Goal: Information Seeking & Learning: Compare options

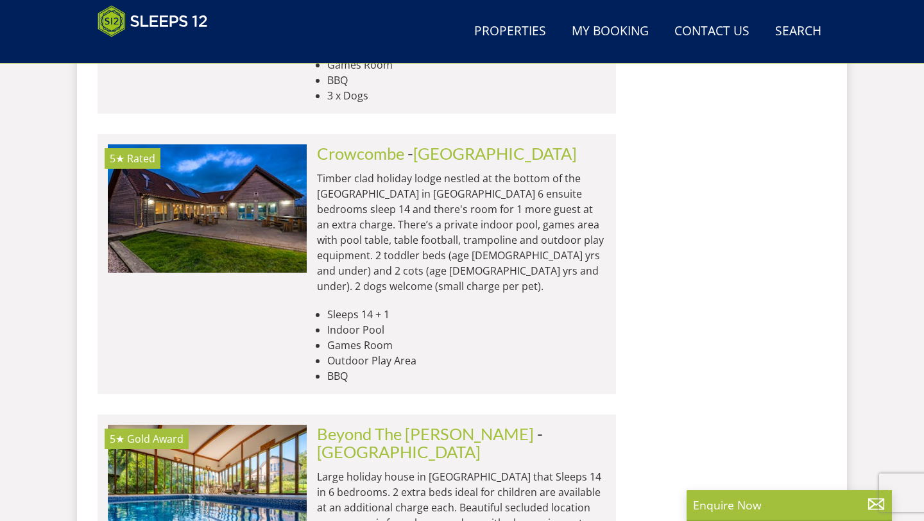
scroll to position [5467, 0]
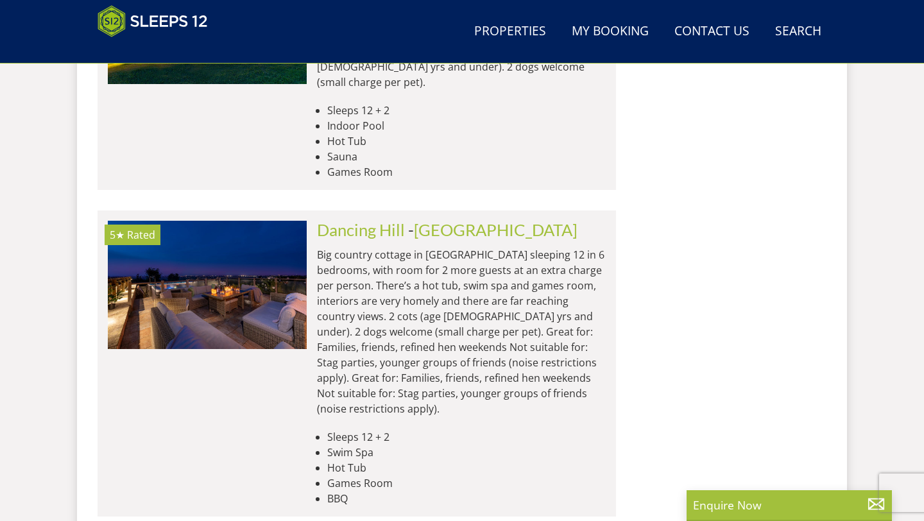
scroll to position [2622, 0]
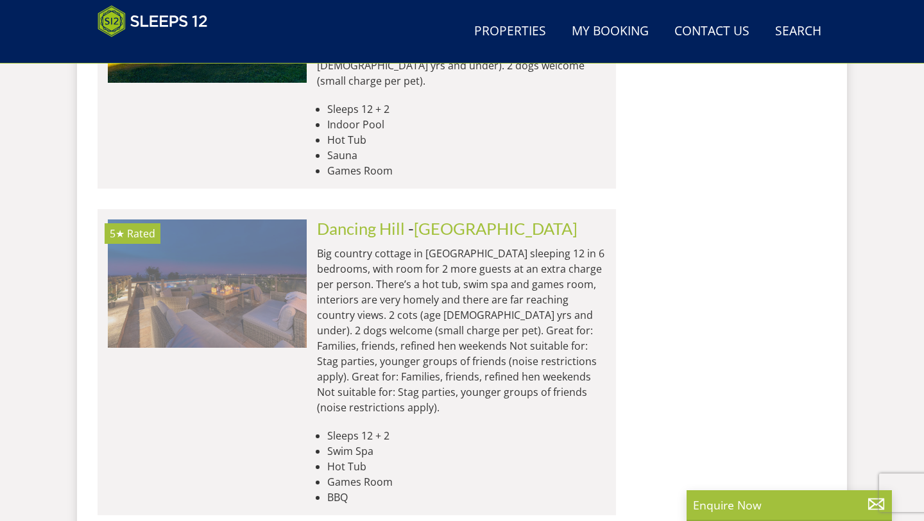
click at [225, 219] on img at bounding box center [207, 283] width 199 height 128
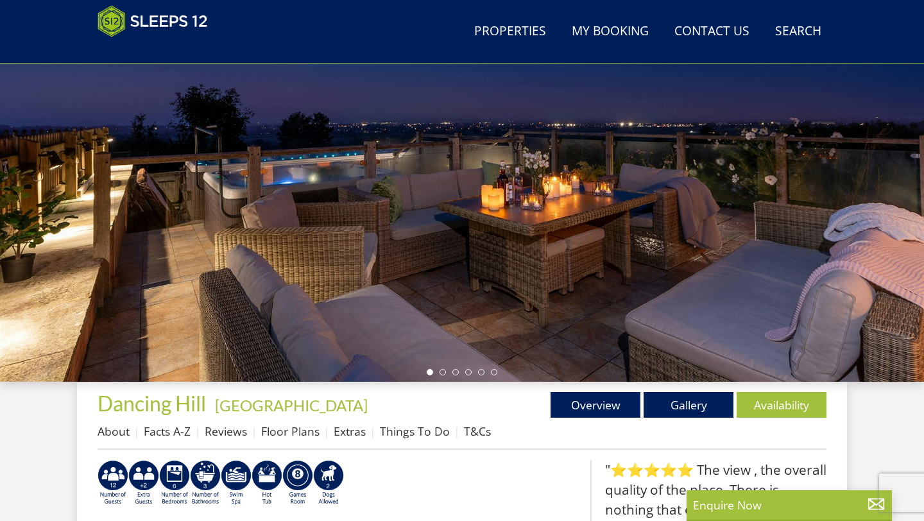
scroll to position [158, 0]
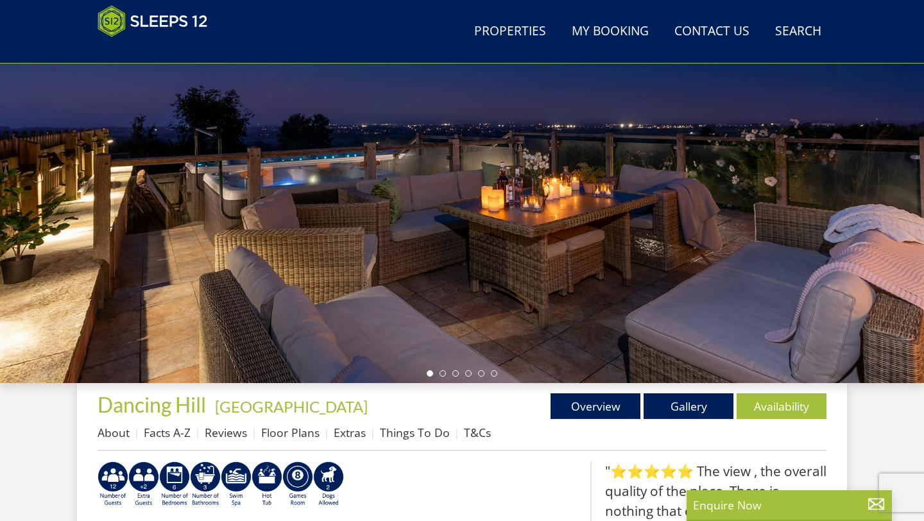
click at [443, 378] on div at bounding box center [462, 158] width 924 height 449
click at [444, 375] on li at bounding box center [442, 373] width 6 height 6
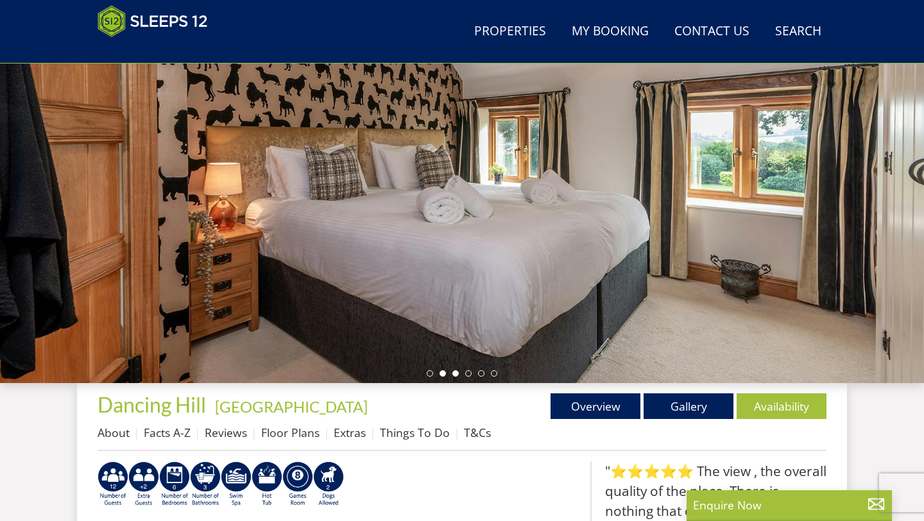
click at [454, 374] on li at bounding box center [455, 373] width 6 height 6
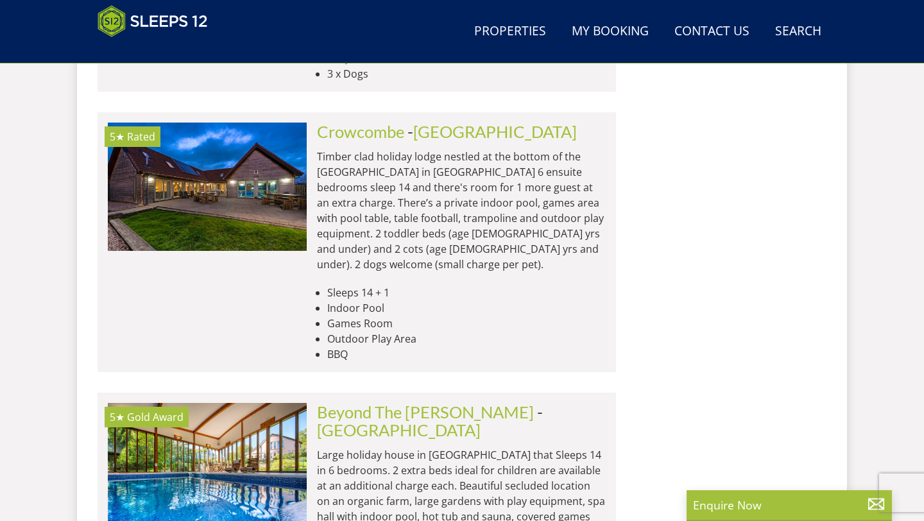
scroll to position [5453, 0]
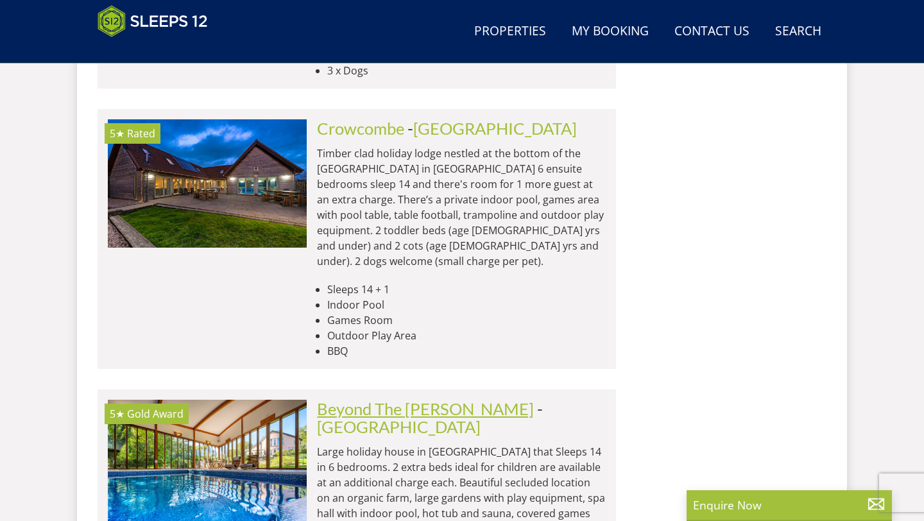
click at [367, 399] on link "Beyond The [PERSON_NAME]" at bounding box center [425, 408] width 217 height 19
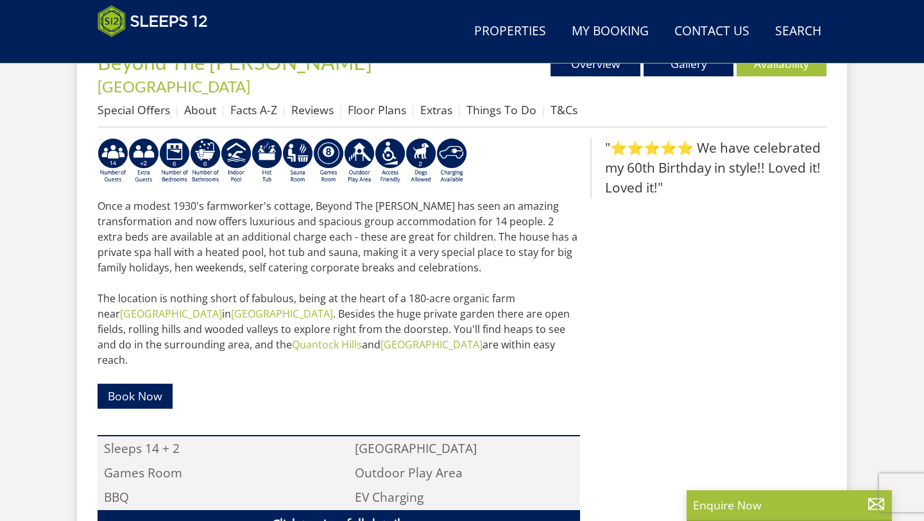
scroll to position [581, 0]
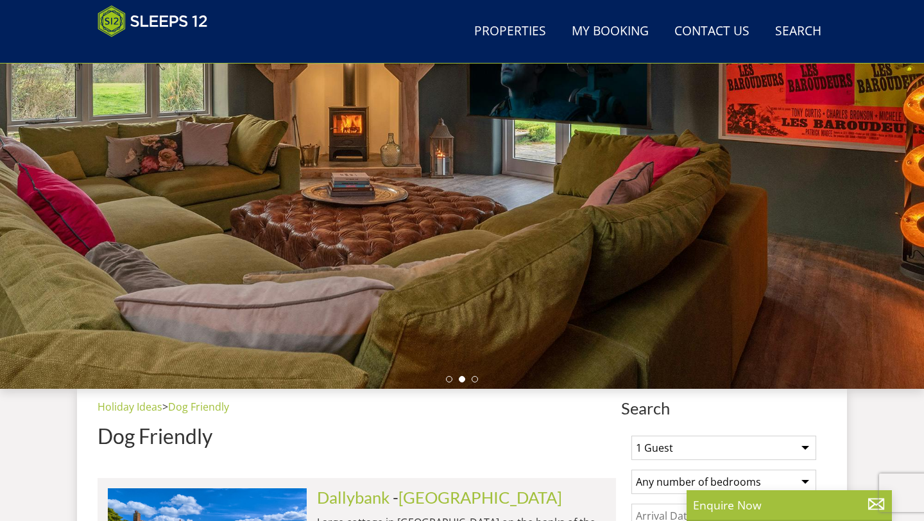
scroll to position [156, 0]
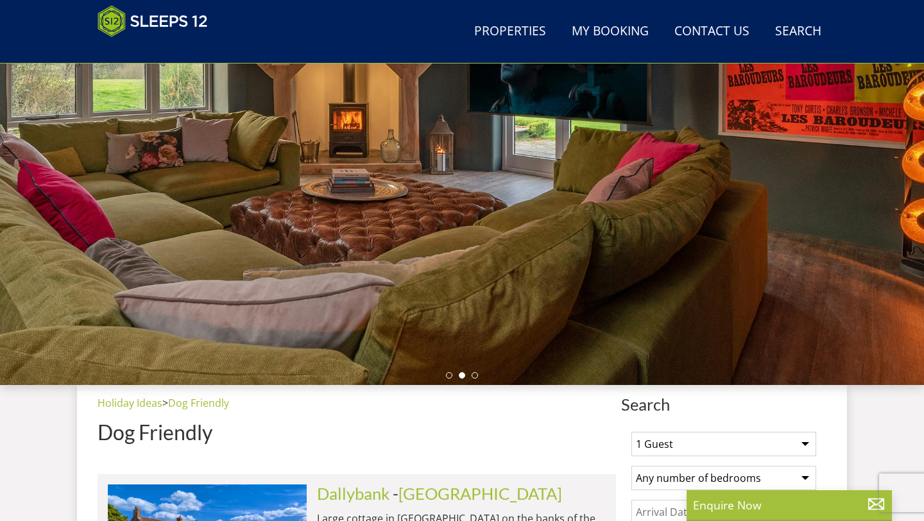
click at [448, 378] on div at bounding box center [462, 160] width 924 height 449
click at [448, 376] on li at bounding box center [449, 375] width 6 height 6
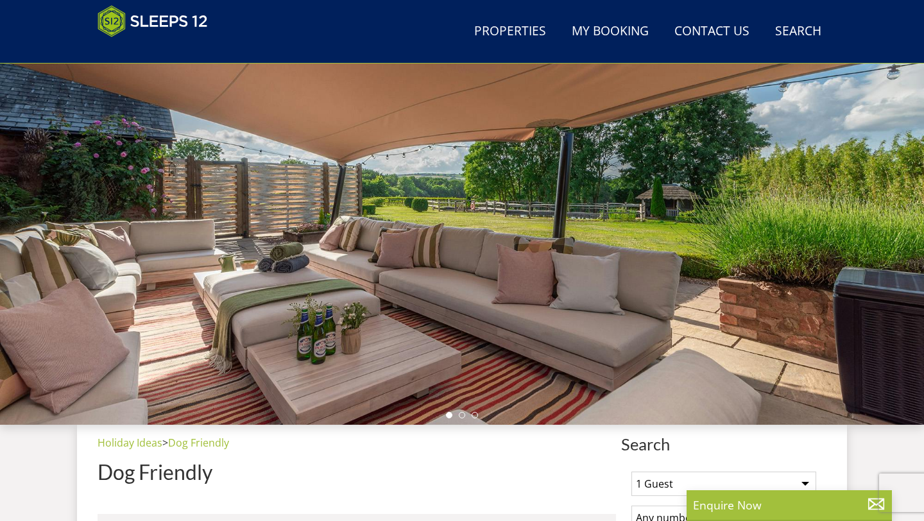
scroll to position [107, 0]
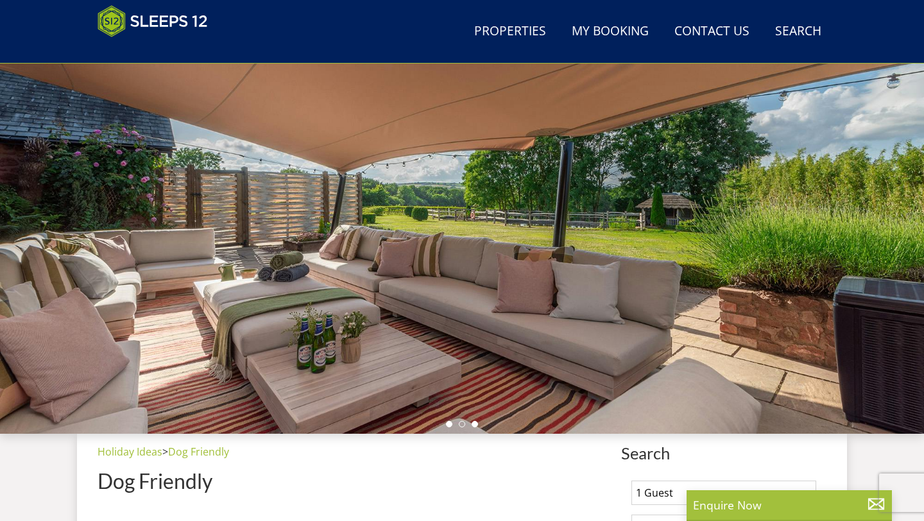
click at [476, 426] on li at bounding box center [474, 424] width 6 height 6
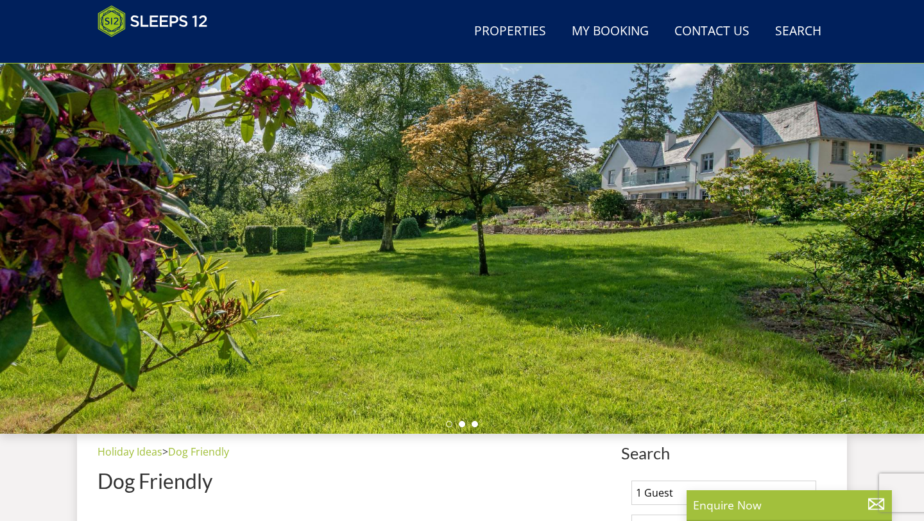
click at [459, 424] on li at bounding box center [462, 424] width 6 height 6
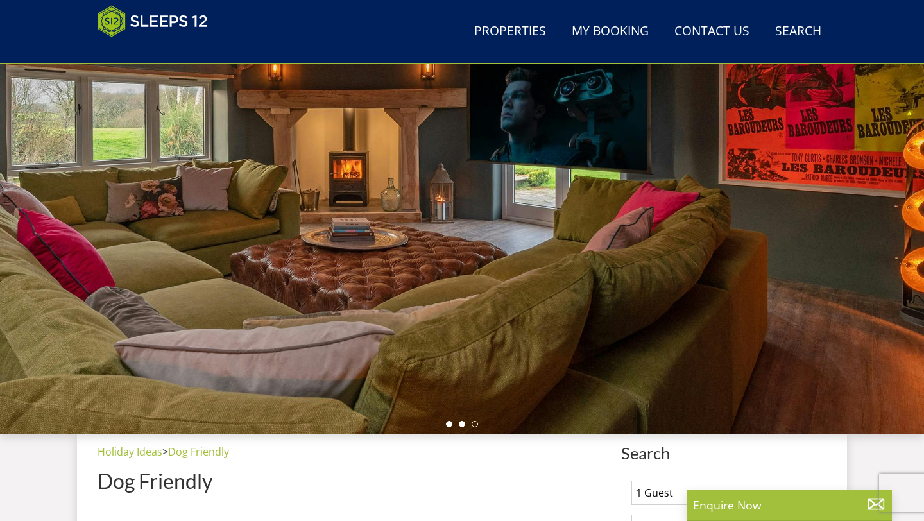
click at [451, 424] on li at bounding box center [449, 424] width 6 height 6
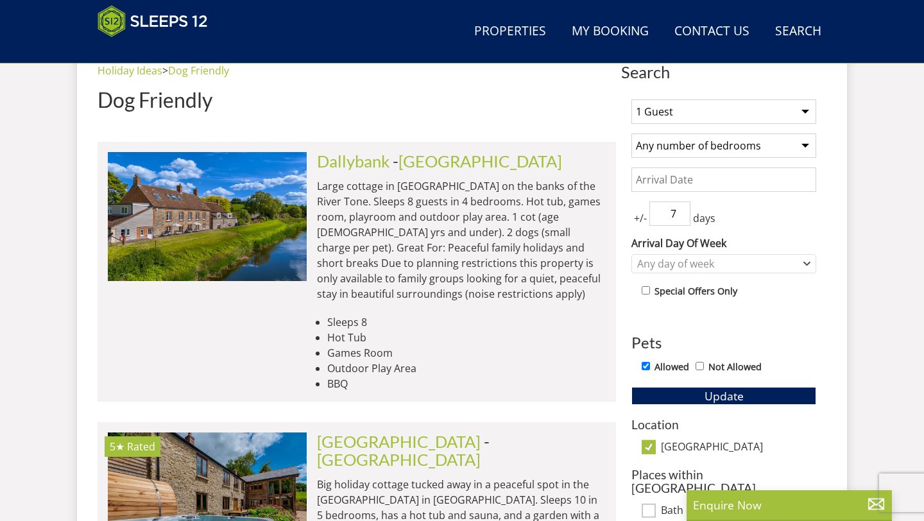
scroll to position [486, 0]
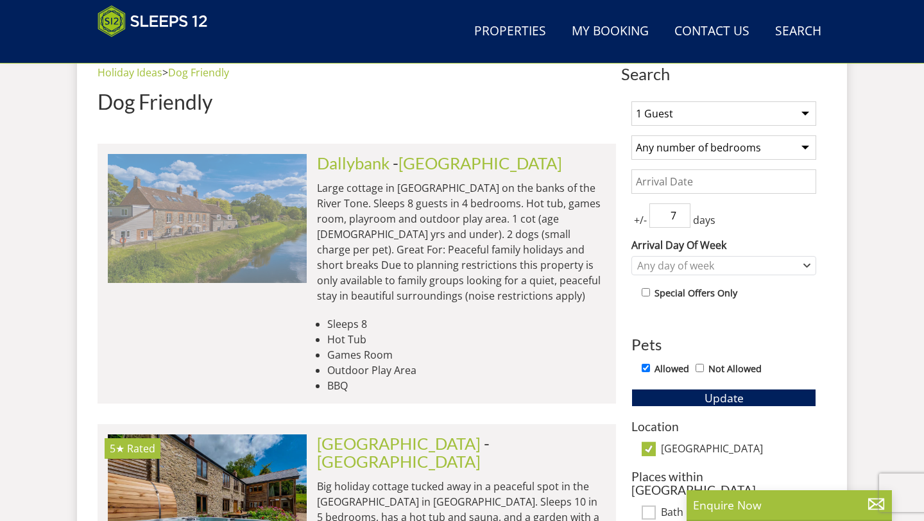
click at [248, 241] on img at bounding box center [207, 218] width 199 height 128
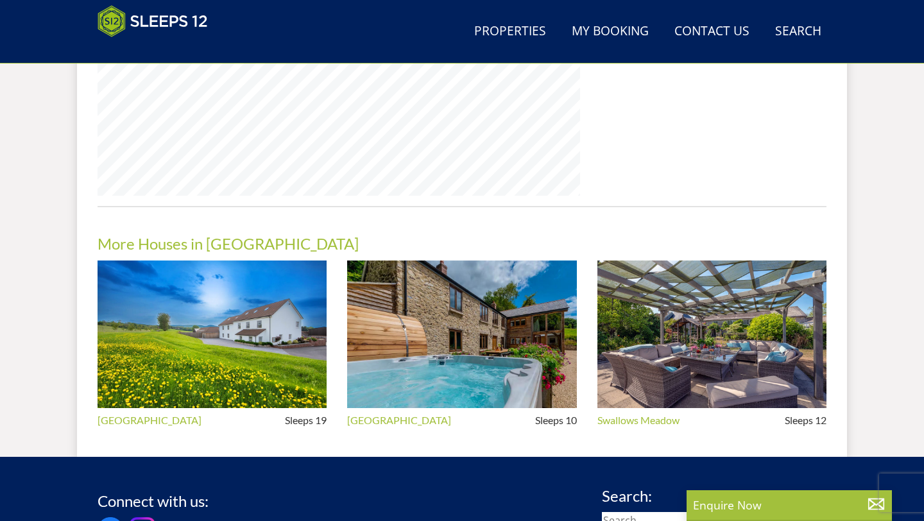
scroll to position [1095, 0]
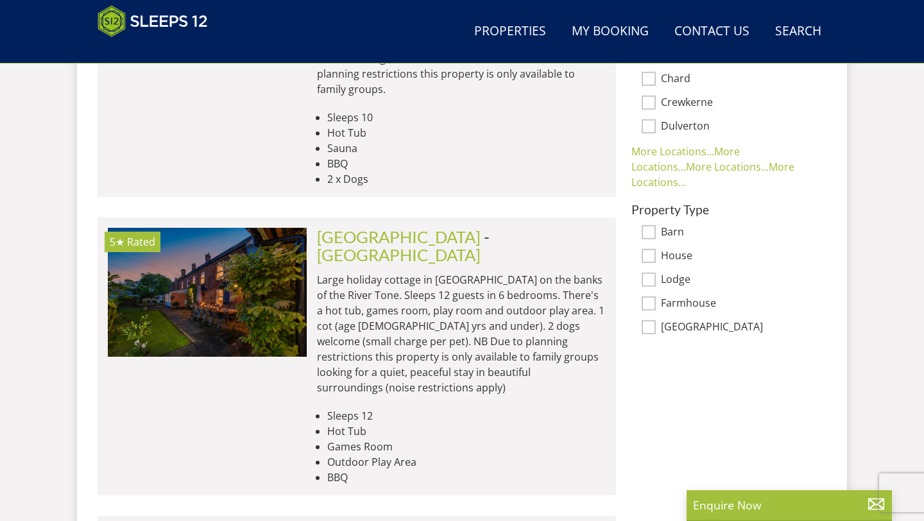
scroll to position [993, 0]
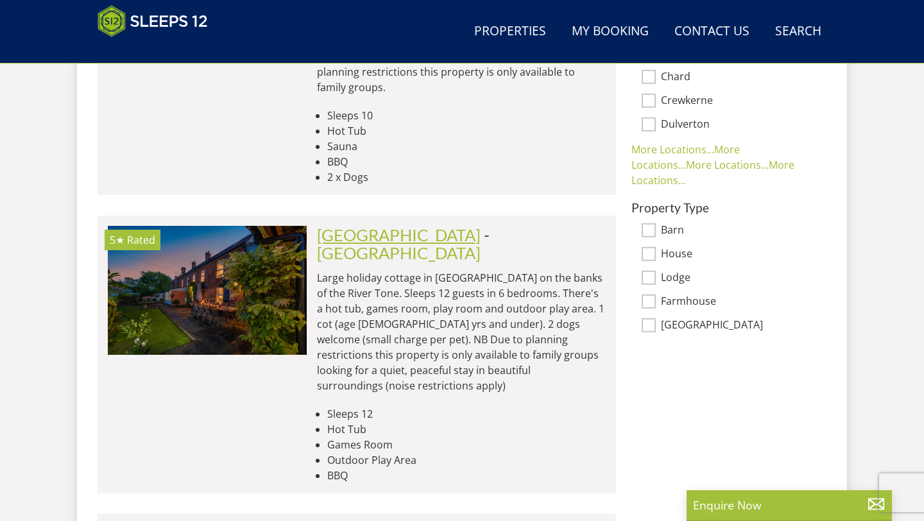
click at [355, 225] on link "[GEOGRAPHIC_DATA]" at bounding box center [399, 234] width 164 height 19
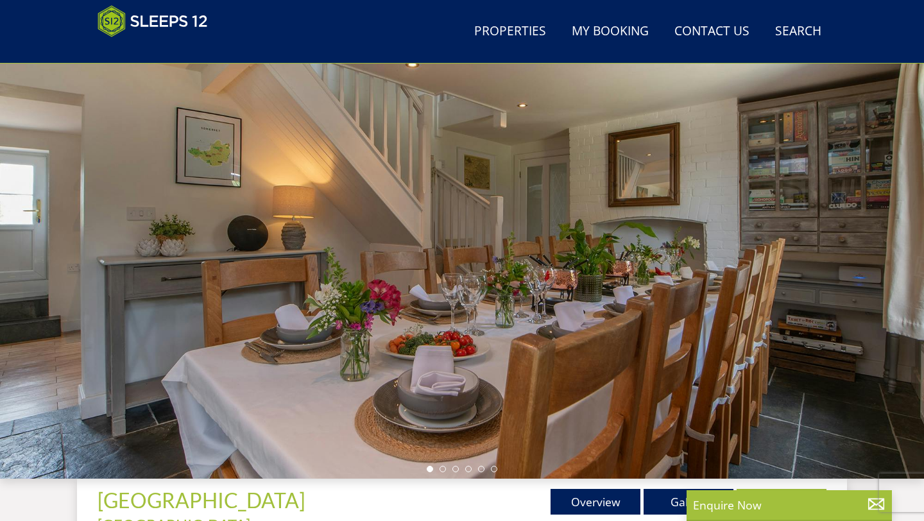
scroll to position [58, 0]
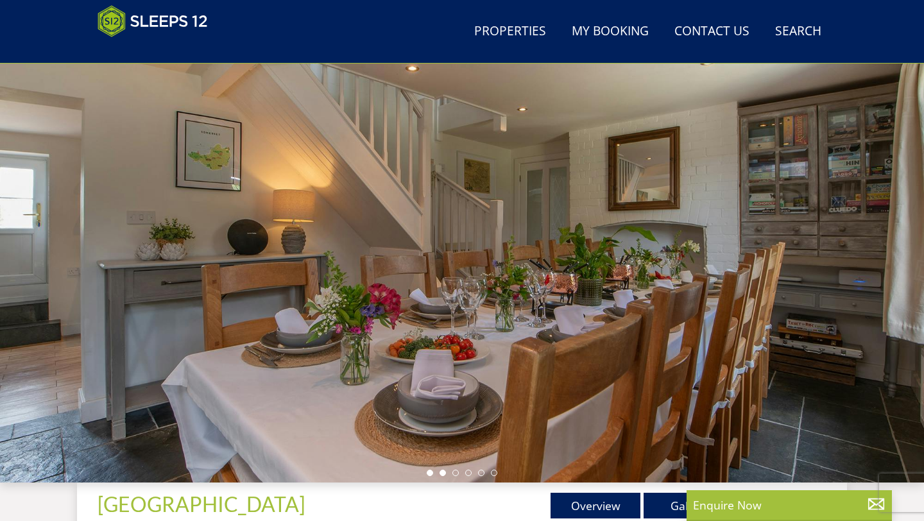
click at [444, 471] on li at bounding box center [442, 472] width 6 height 6
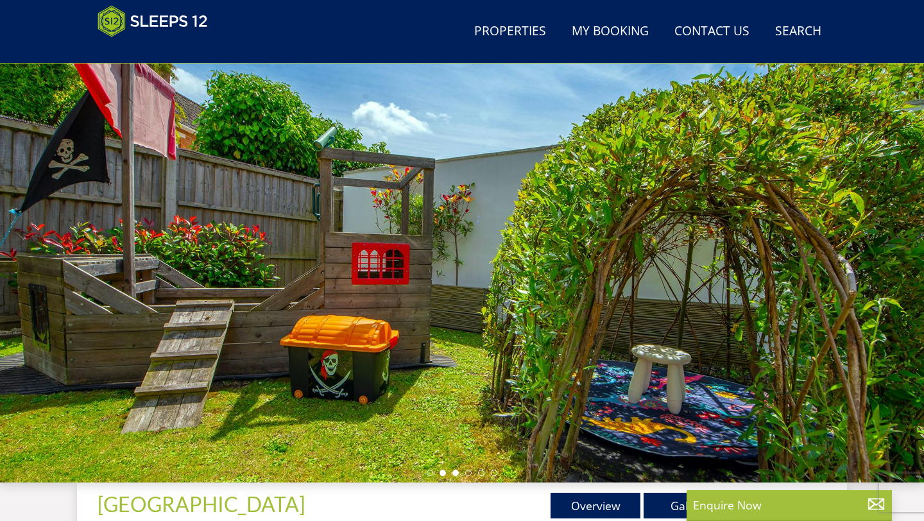
click at [457, 474] on li at bounding box center [455, 472] width 6 height 6
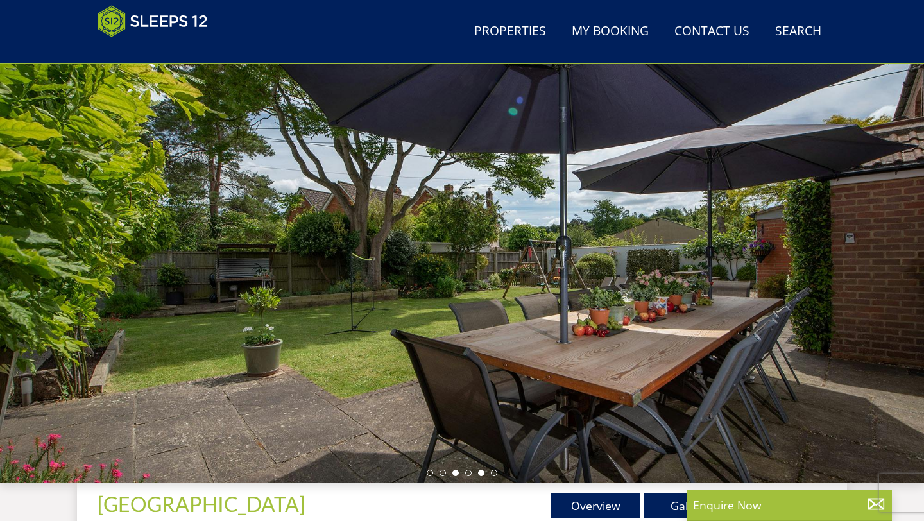
click at [481, 472] on li at bounding box center [481, 472] width 6 height 6
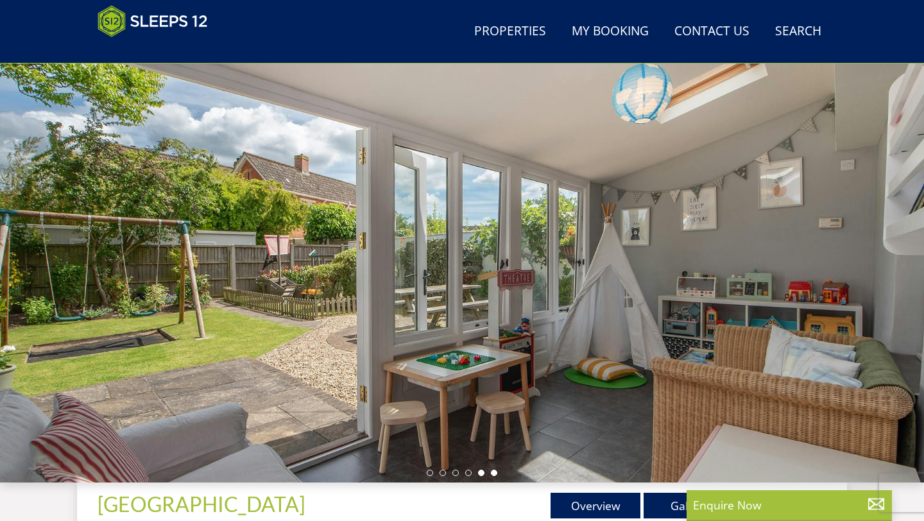
click at [495, 473] on li at bounding box center [494, 472] width 6 height 6
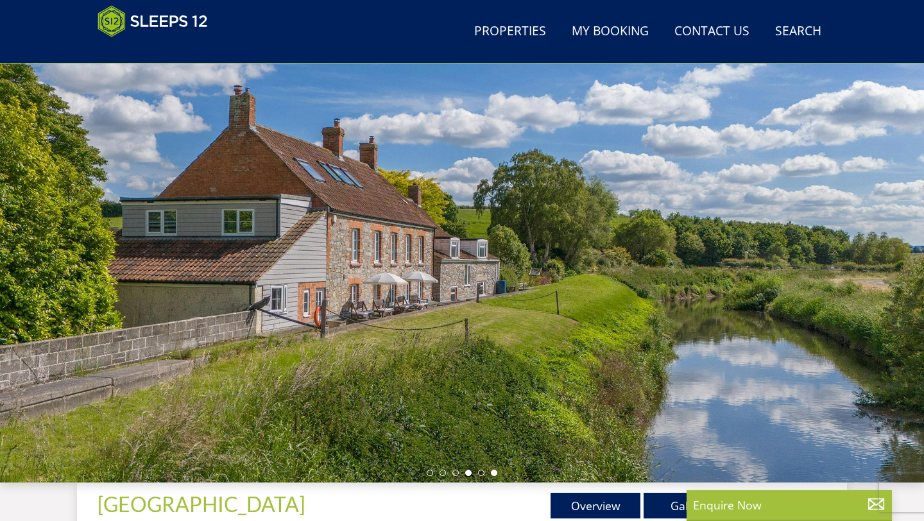
click at [468, 473] on li at bounding box center [468, 472] width 6 height 6
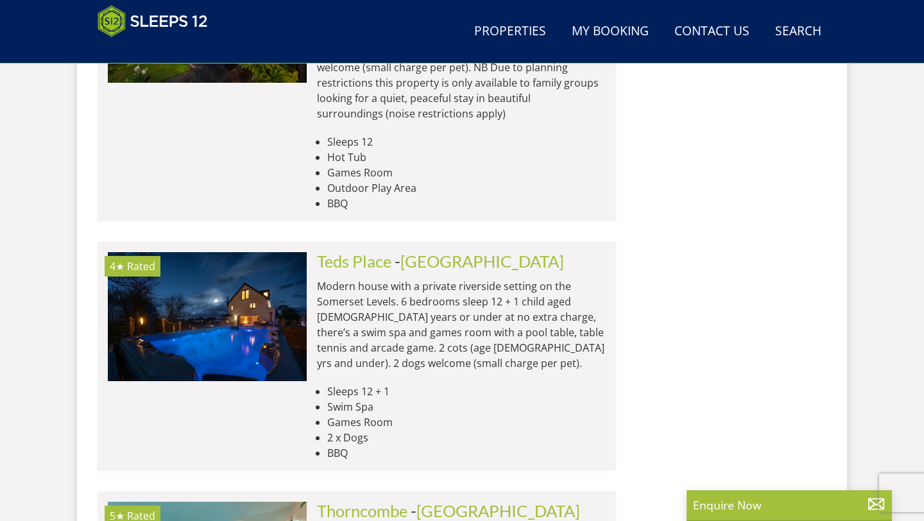
scroll to position [1268, 0]
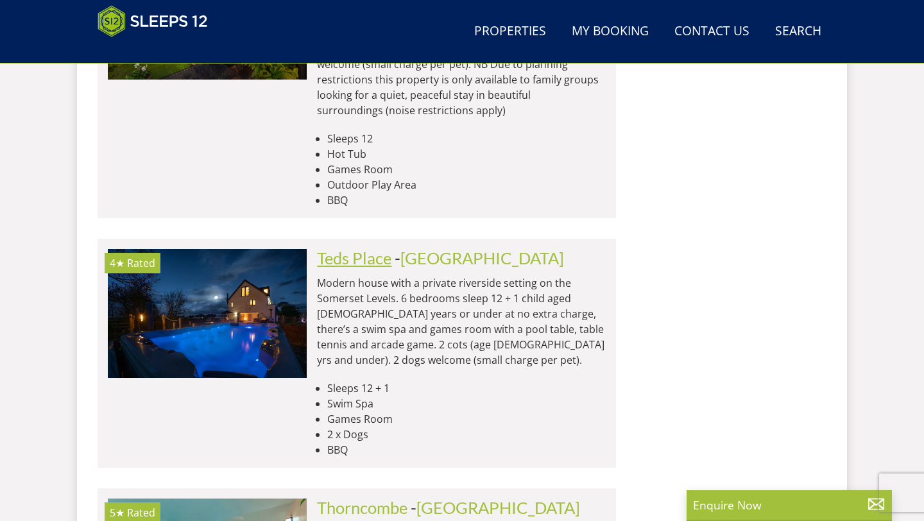
click at [324, 248] on link "Teds Place" at bounding box center [354, 257] width 74 height 19
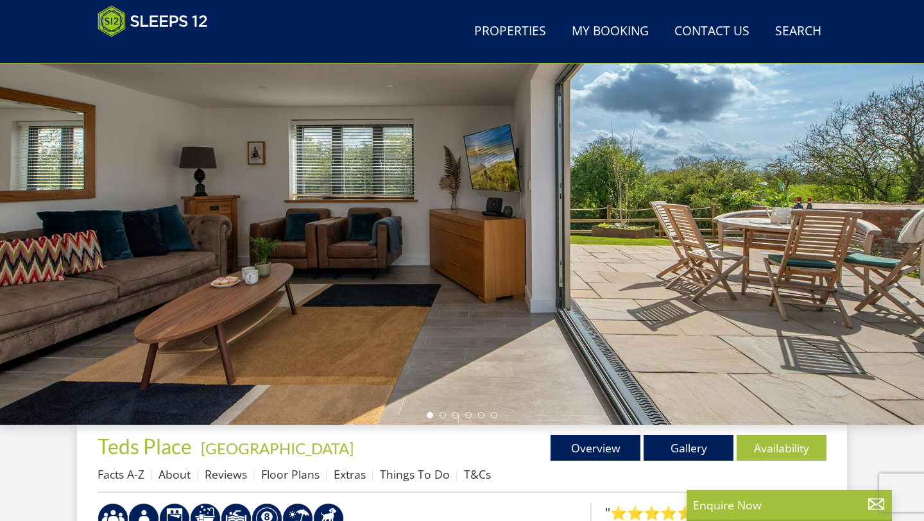
scroll to position [112, 0]
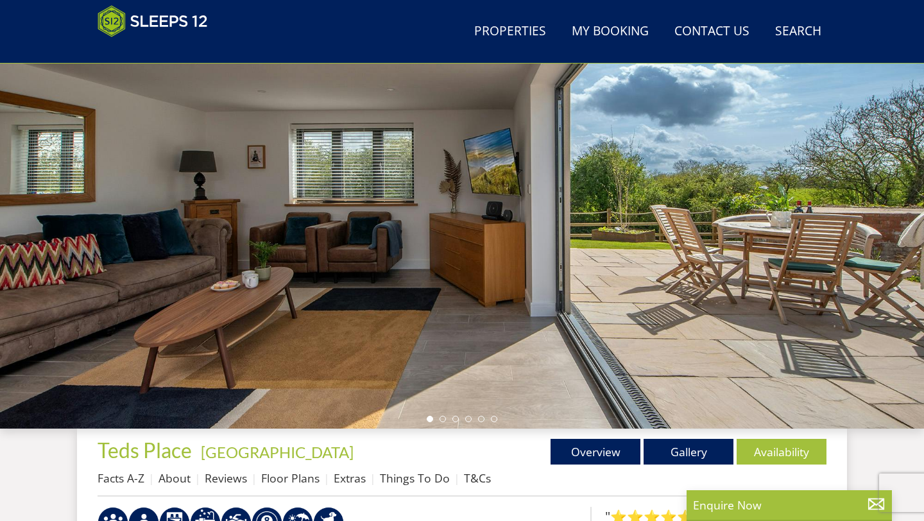
click at [457, 421] on ul at bounding box center [462, 419] width 71 height 6
click at [455, 419] on li at bounding box center [455, 419] width 6 height 6
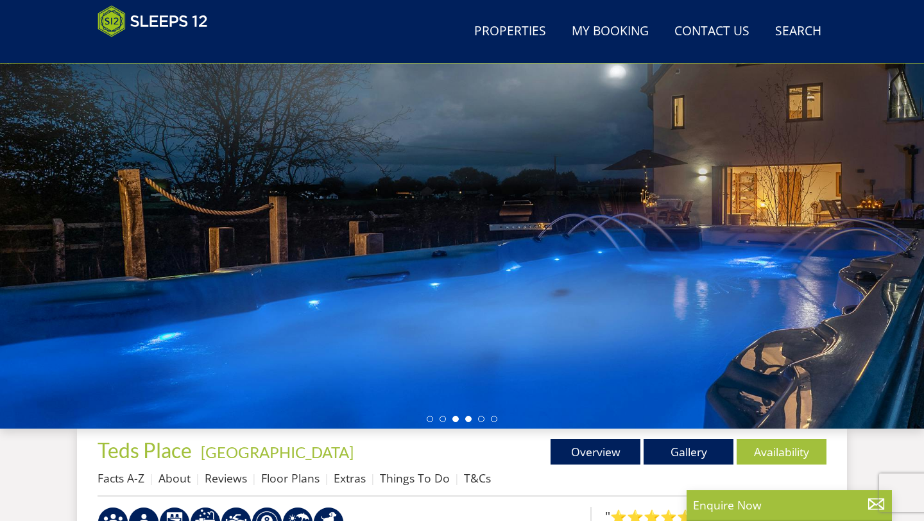
click at [468, 418] on li at bounding box center [468, 419] width 6 height 6
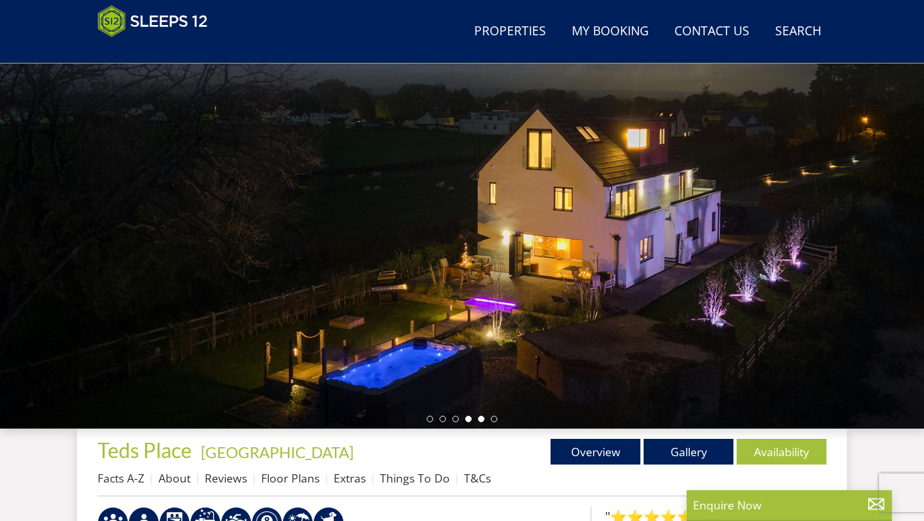
click at [480, 420] on li at bounding box center [481, 419] width 6 height 6
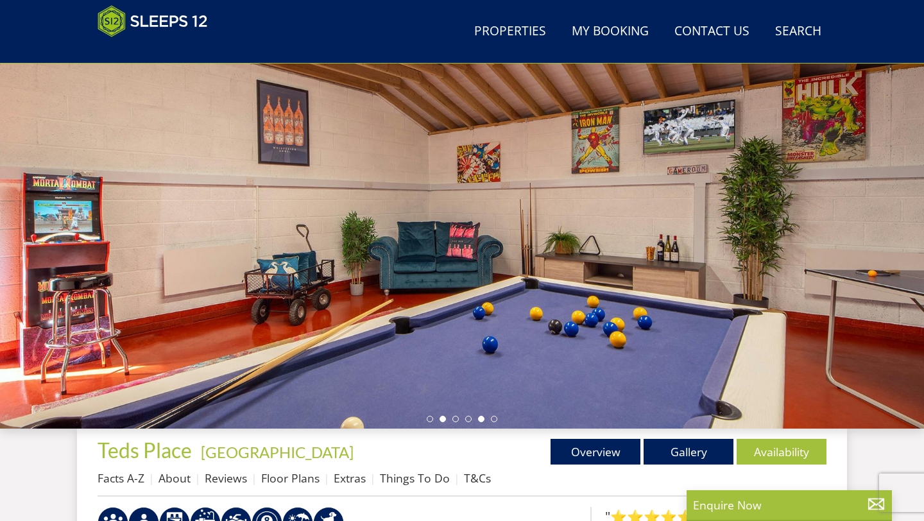
click at [441, 421] on li at bounding box center [442, 419] width 6 height 6
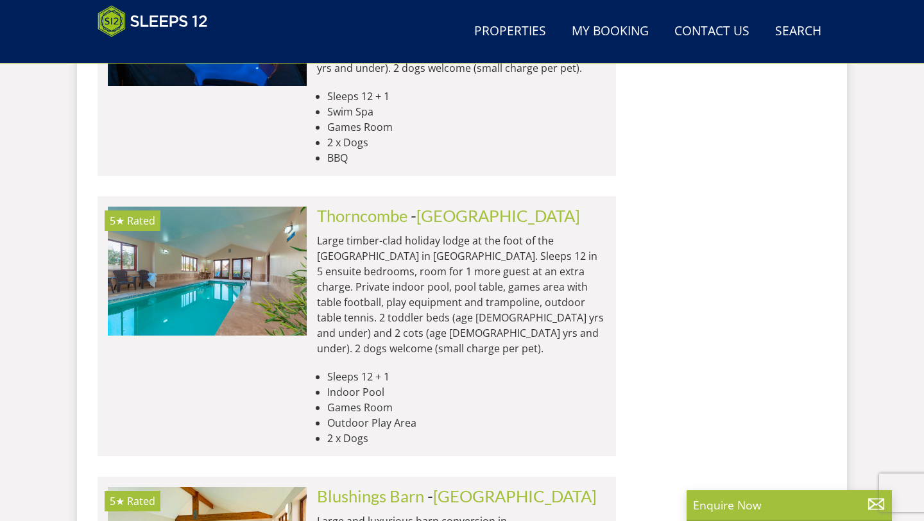
scroll to position [1584, 0]
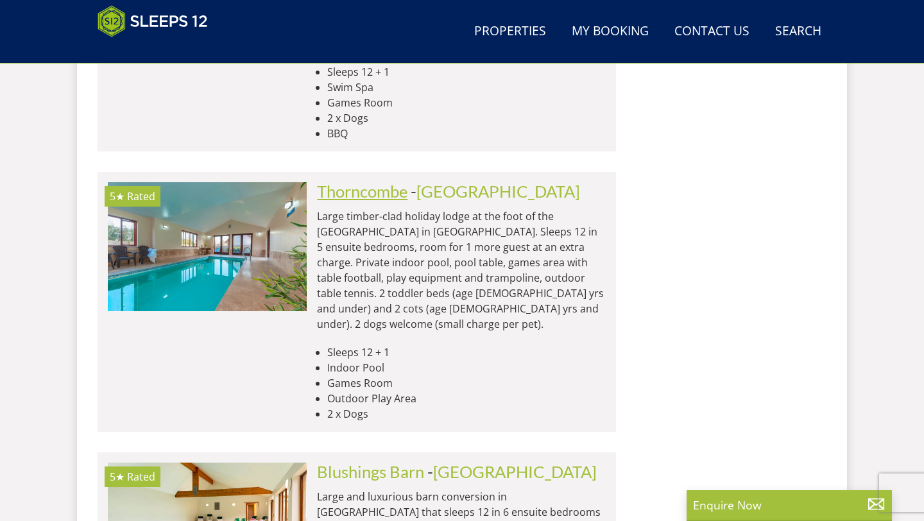
click at [341, 182] on link "Thorncombe" at bounding box center [362, 191] width 90 height 19
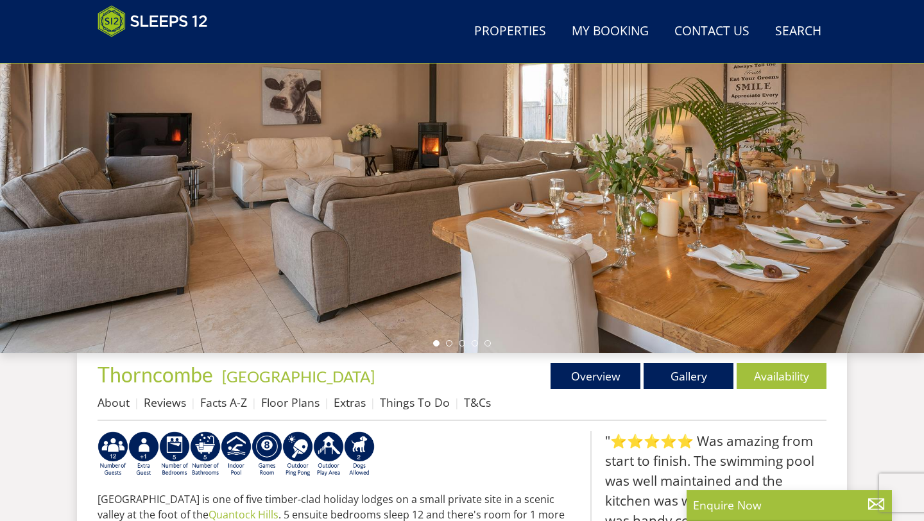
scroll to position [192, 0]
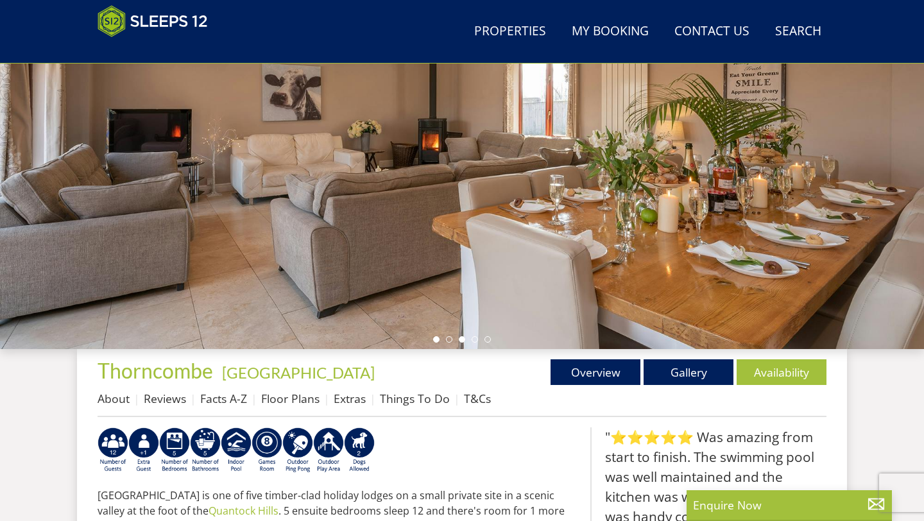
click at [460, 338] on li at bounding box center [462, 339] width 6 height 6
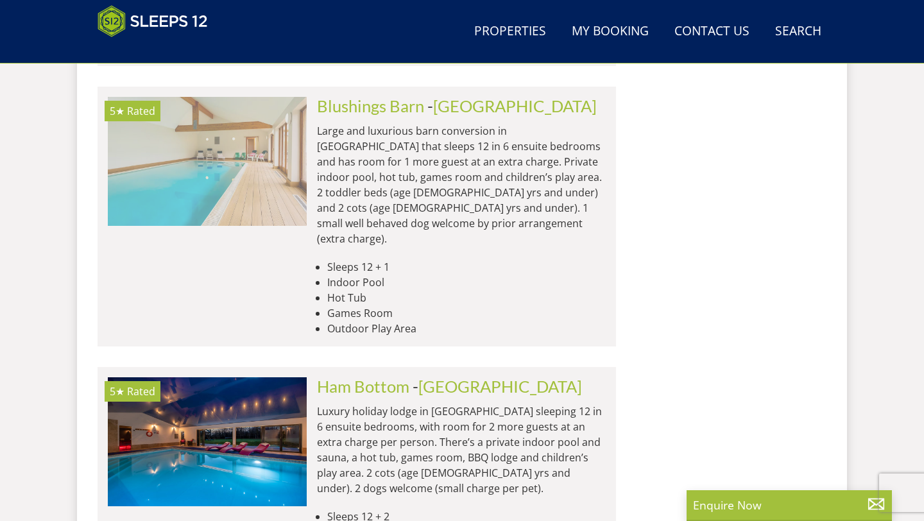
scroll to position [1968, 0]
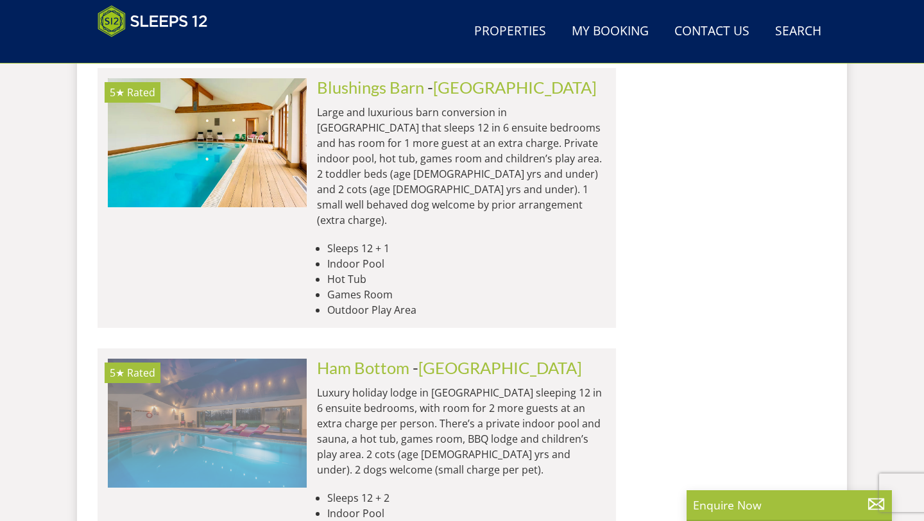
click at [248, 359] on img at bounding box center [207, 423] width 199 height 128
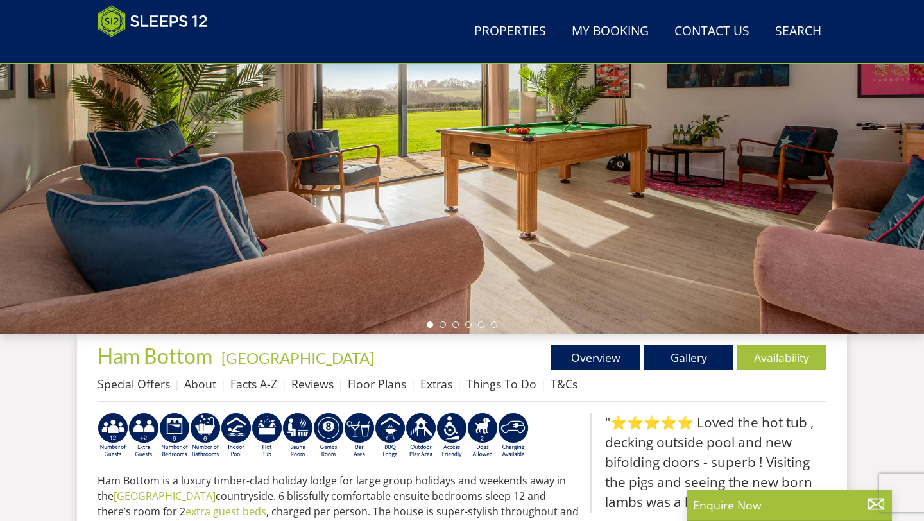
scroll to position [204, 0]
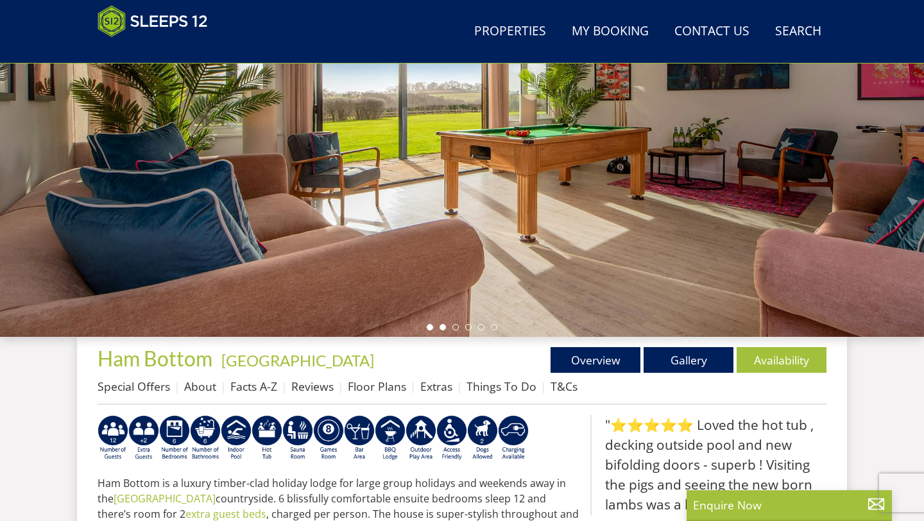
click at [439, 325] on li at bounding box center [442, 327] width 6 height 6
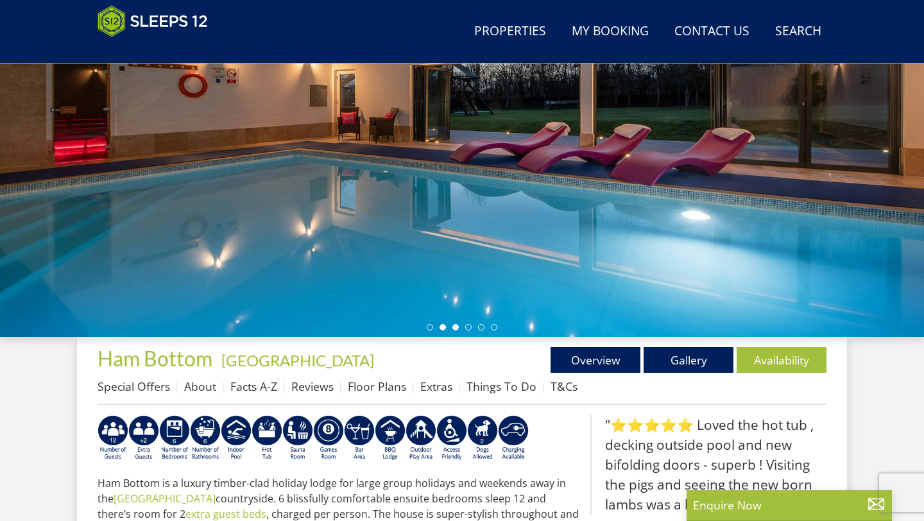
click at [452, 328] on li at bounding box center [455, 327] width 6 height 6
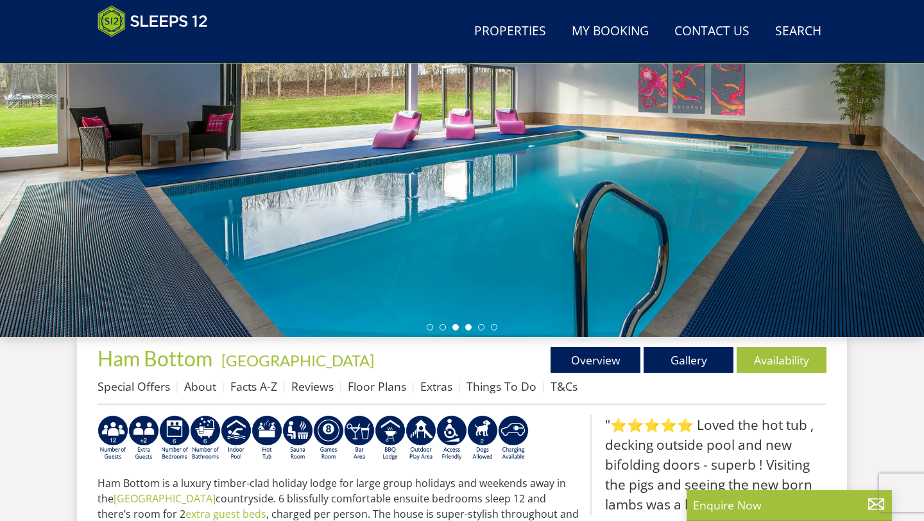
click at [465, 328] on li at bounding box center [468, 327] width 6 height 6
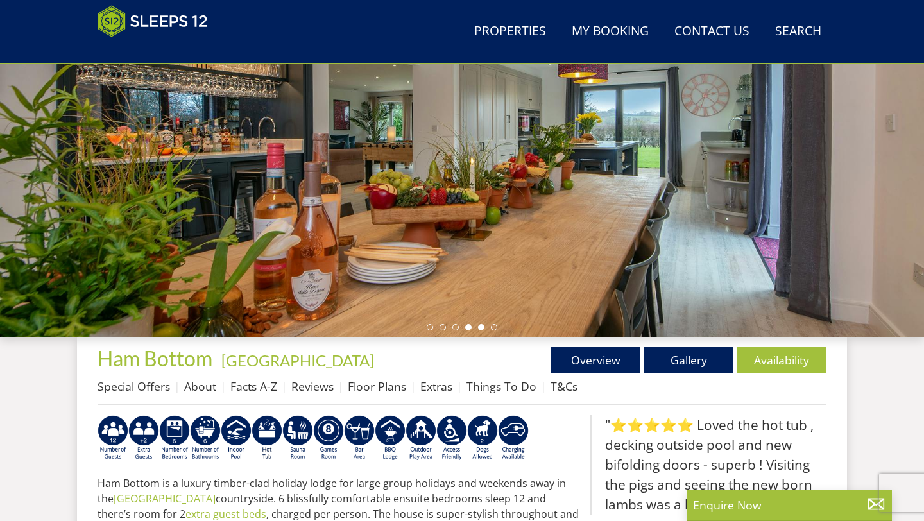
click at [482, 327] on li at bounding box center [481, 327] width 6 height 6
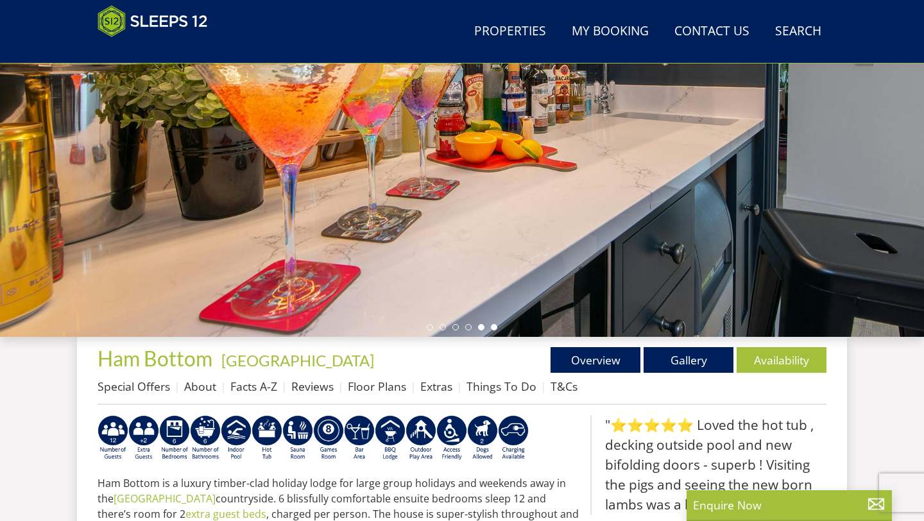
click at [494, 328] on li at bounding box center [494, 327] width 6 height 6
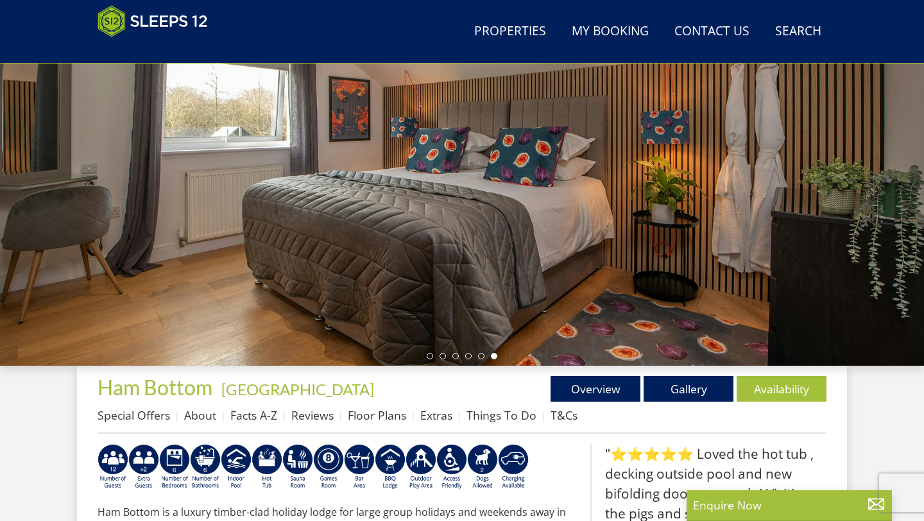
scroll to position [182, 0]
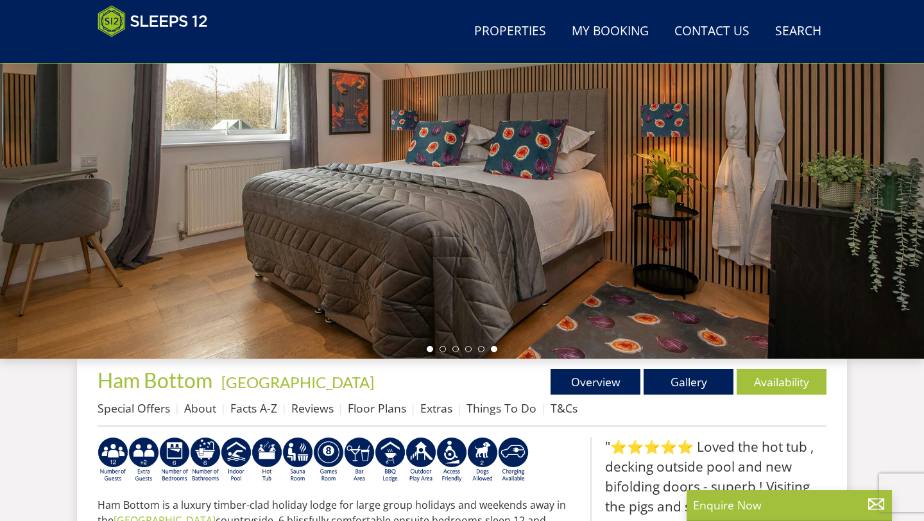
click at [427, 348] on li at bounding box center [430, 349] width 6 height 6
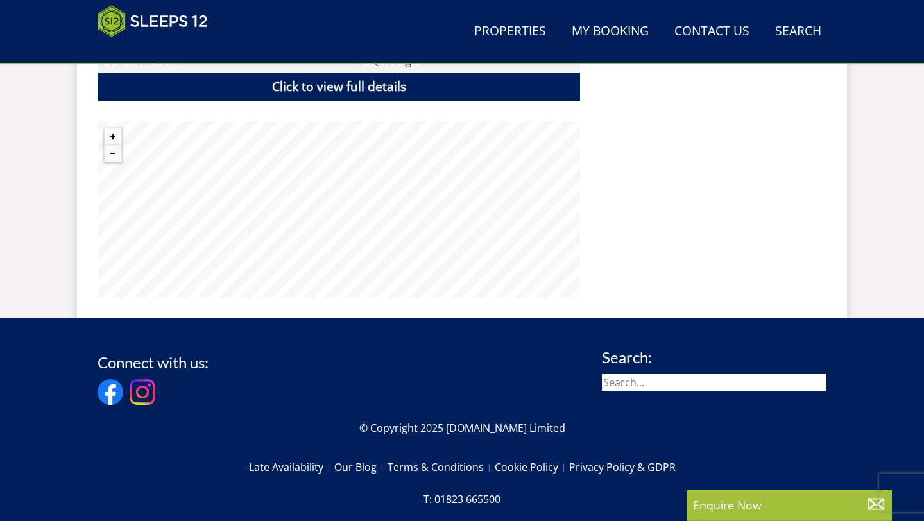
scroll to position [989, 0]
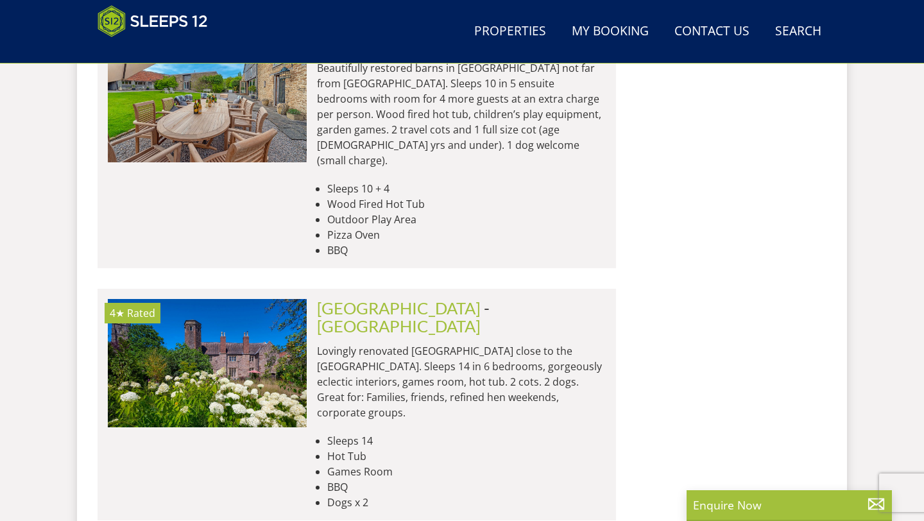
scroll to position [4494, 0]
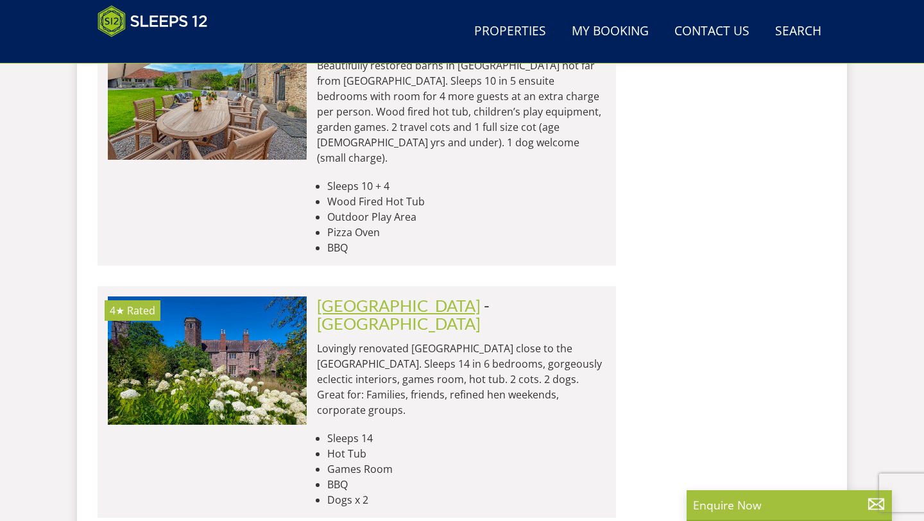
click at [345, 296] on link "[GEOGRAPHIC_DATA]" at bounding box center [399, 305] width 164 height 19
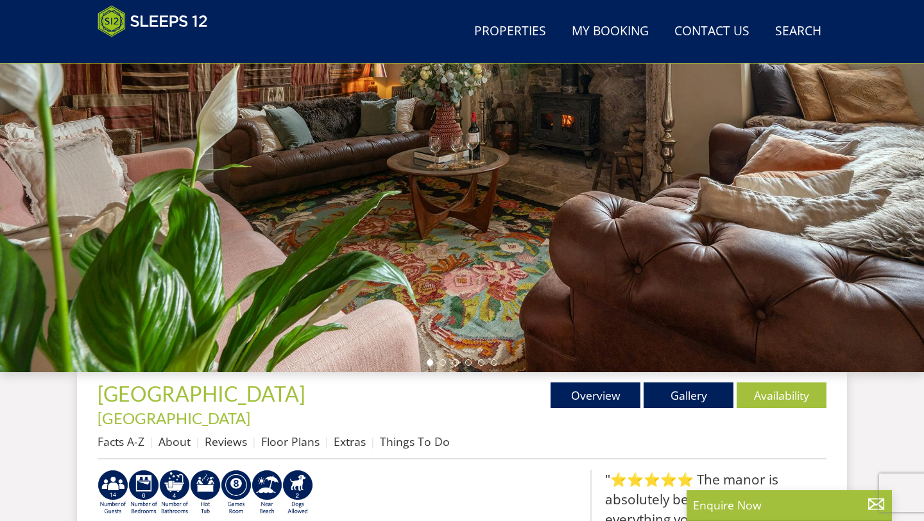
scroll to position [165, 0]
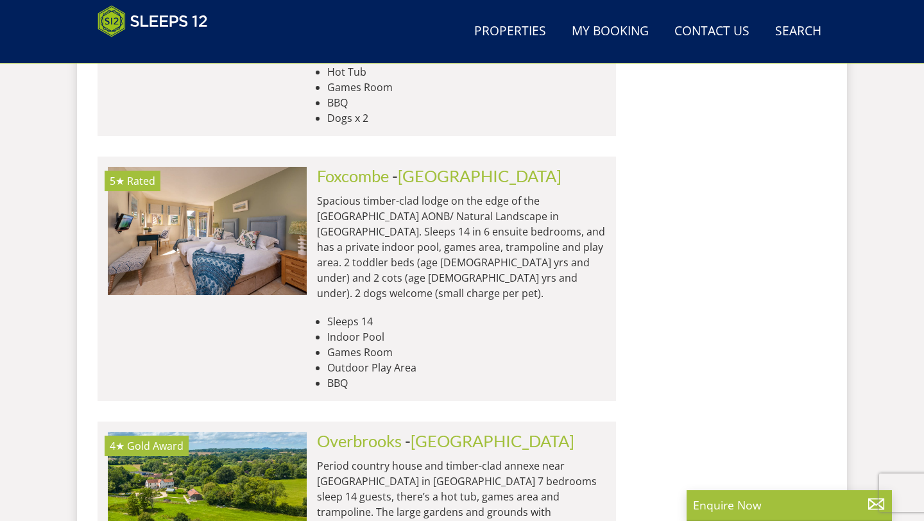
scroll to position [4881, 0]
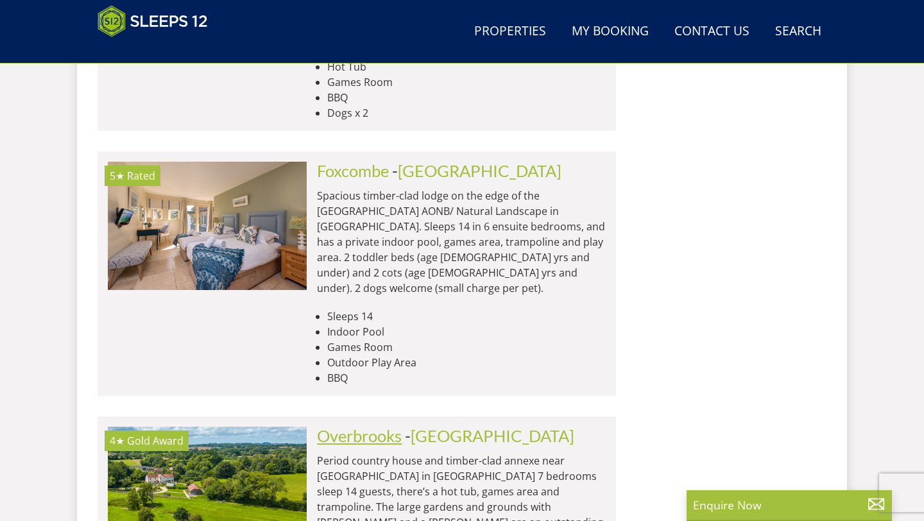
click at [367, 426] on link "Overbrooks" at bounding box center [359, 435] width 85 height 19
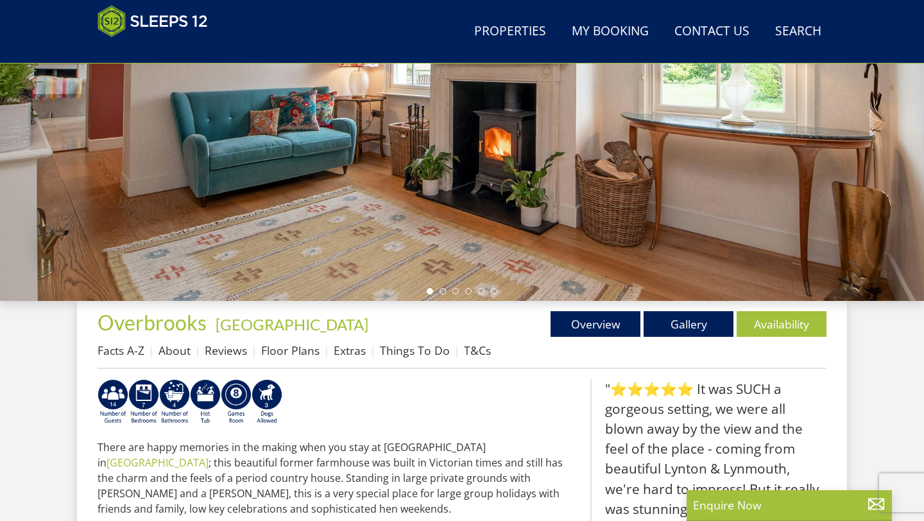
scroll to position [244, 0]
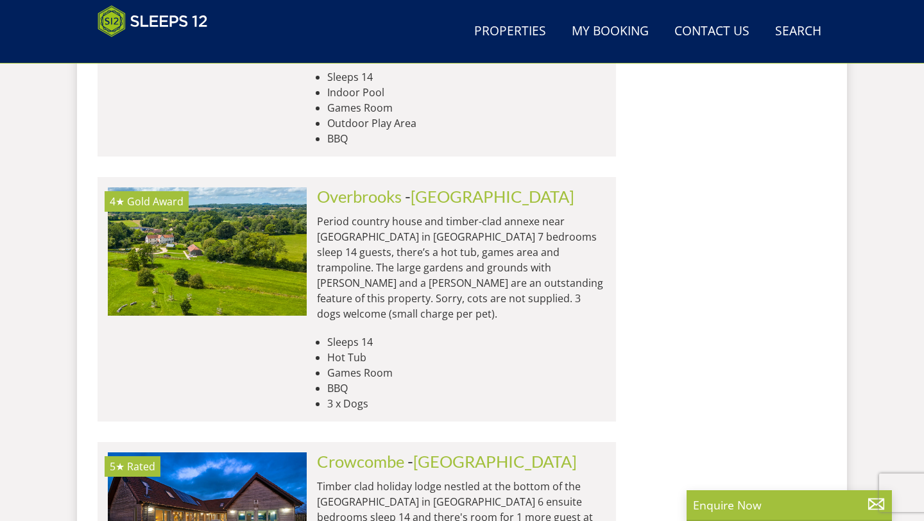
scroll to position [5156, 0]
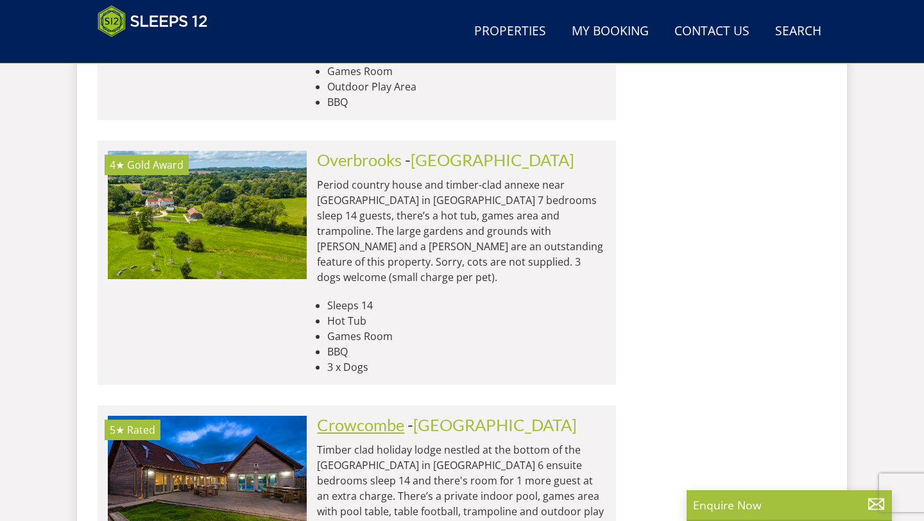
click at [351, 415] on link "Crowcombe" at bounding box center [360, 424] width 87 height 19
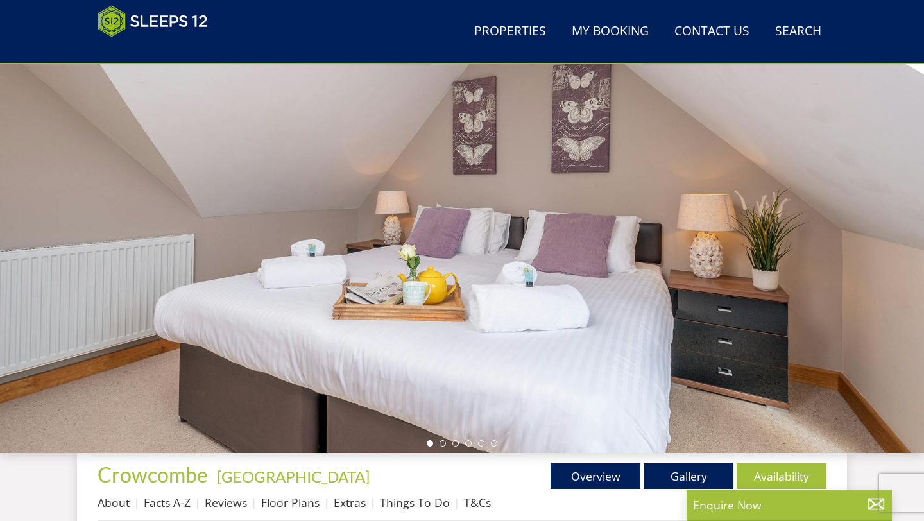
scroll to position [76, 0]
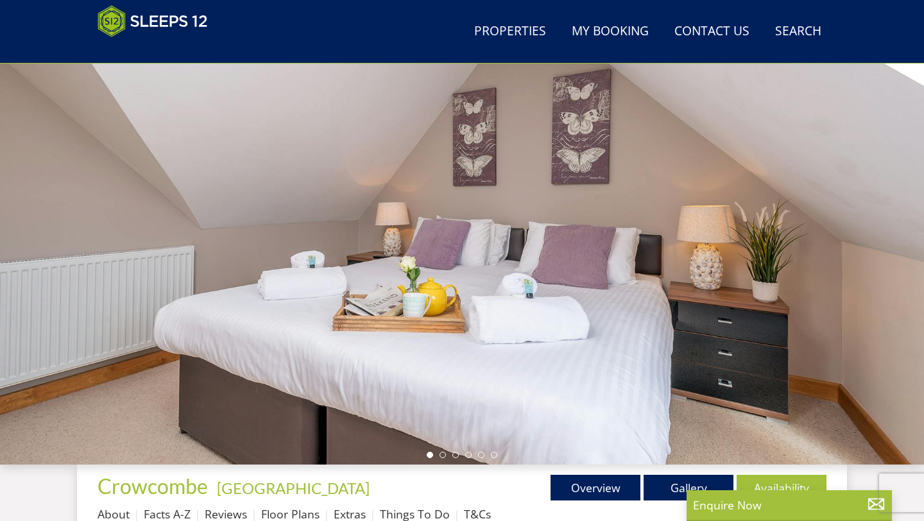
click at [437, 457] on ul at bounding box center [462, 455] width 71 height 6
click at [443, 454] on li at bounding box center [442, 455] width 6 height 6
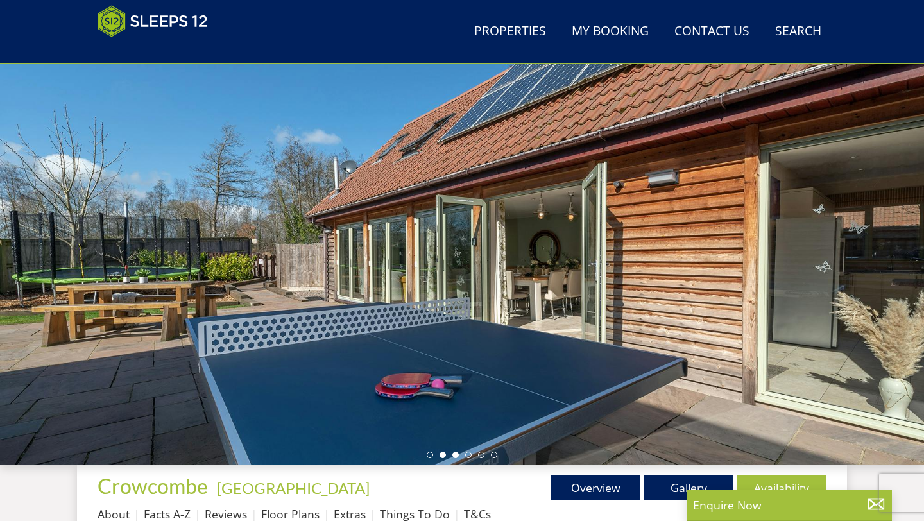
click at [455, 457] on li at bounding box center [455, 455] width 6 height 6
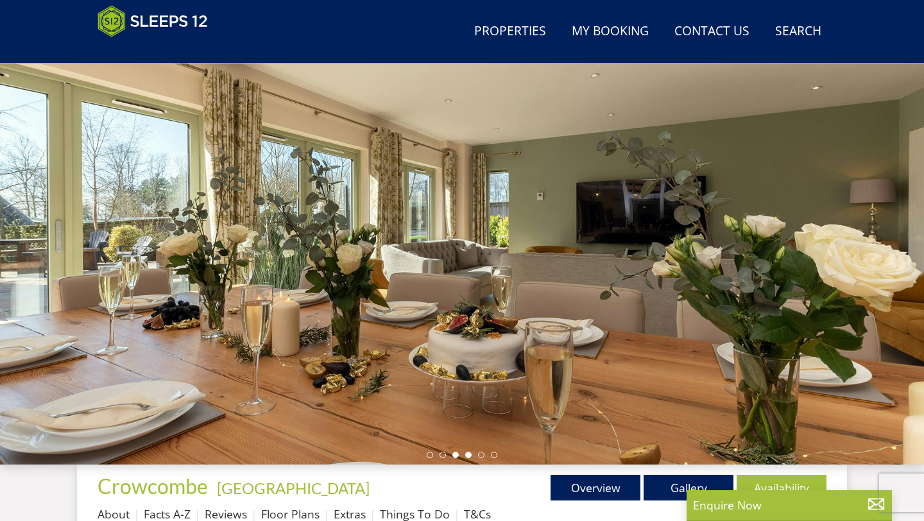
click at [469, 454] on li at bounding box center [468, 455] width 6 height 6
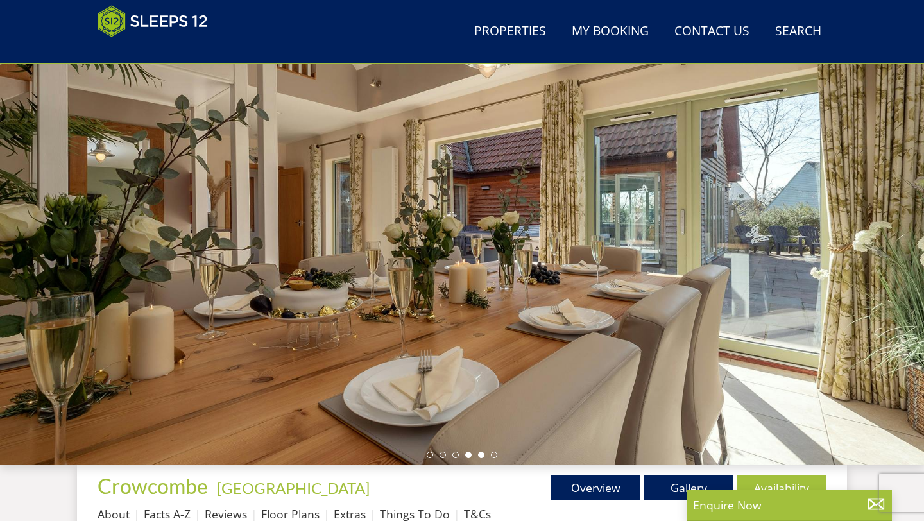
click at [483, 455] on li at bounding box center [481, 455] width 6 height 6
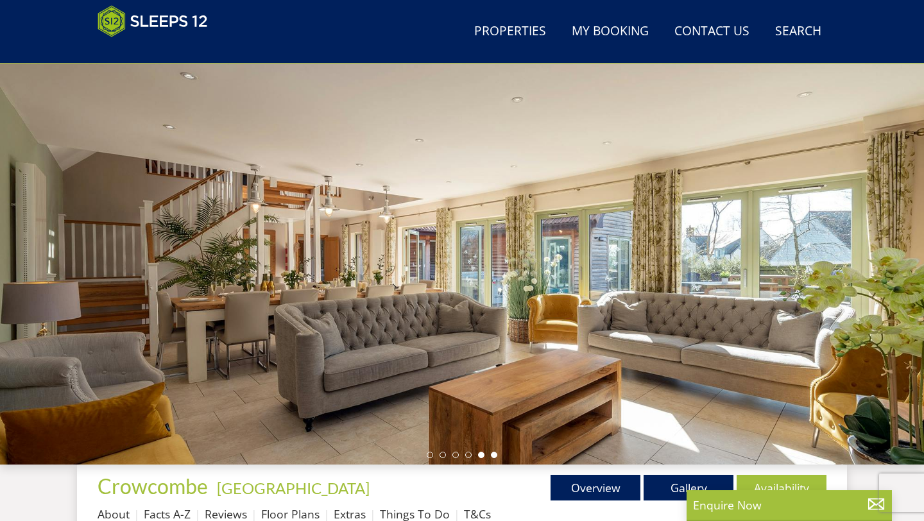
click at [494, 455] on li at bounding box center [494, 455] width 6 height 6
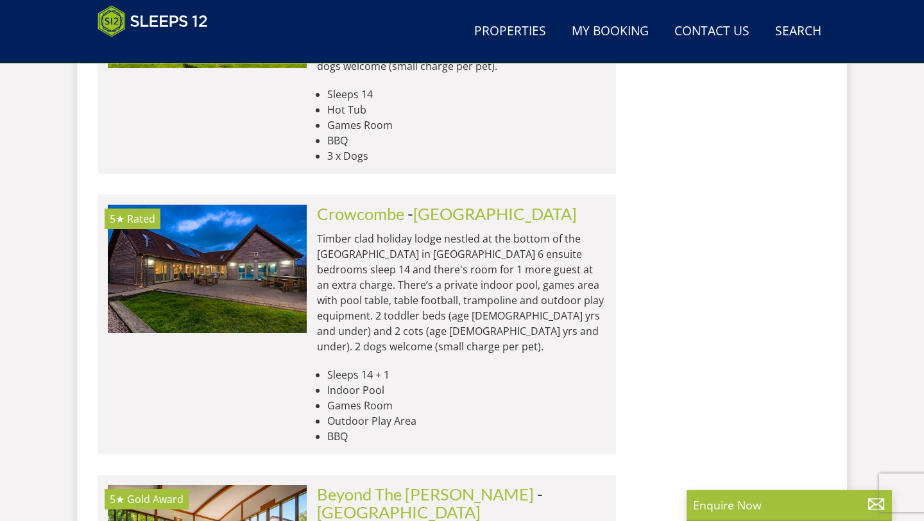
scroll to position [5367, 0]
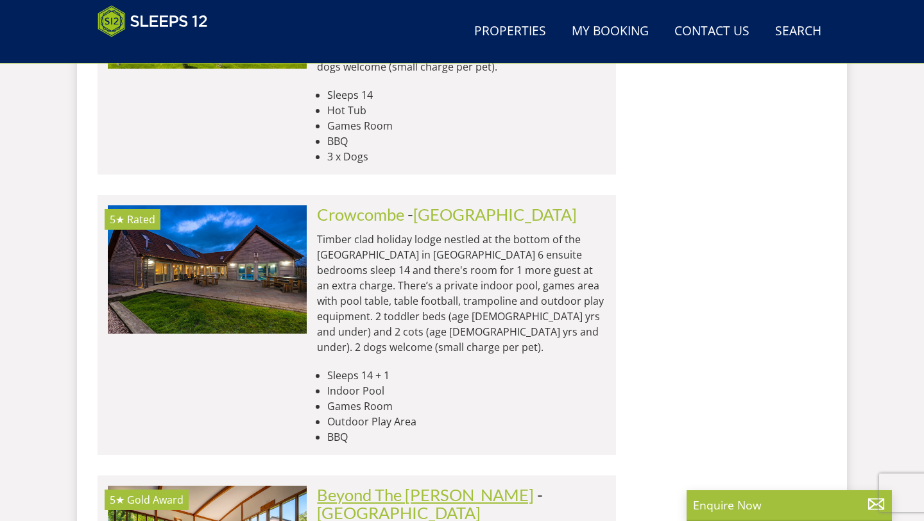
click at [356, 485] on link "Beyond The [PERSON_NAME]" at bounding box center [425, 494] width 217 height 19
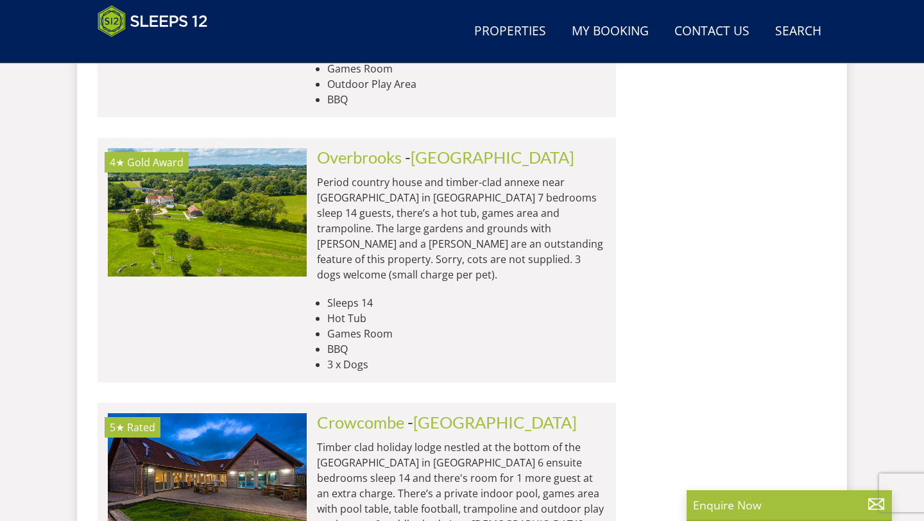
scroll to position [5115, 0]
